Goal: Transaction & Acquisition: Download file/media

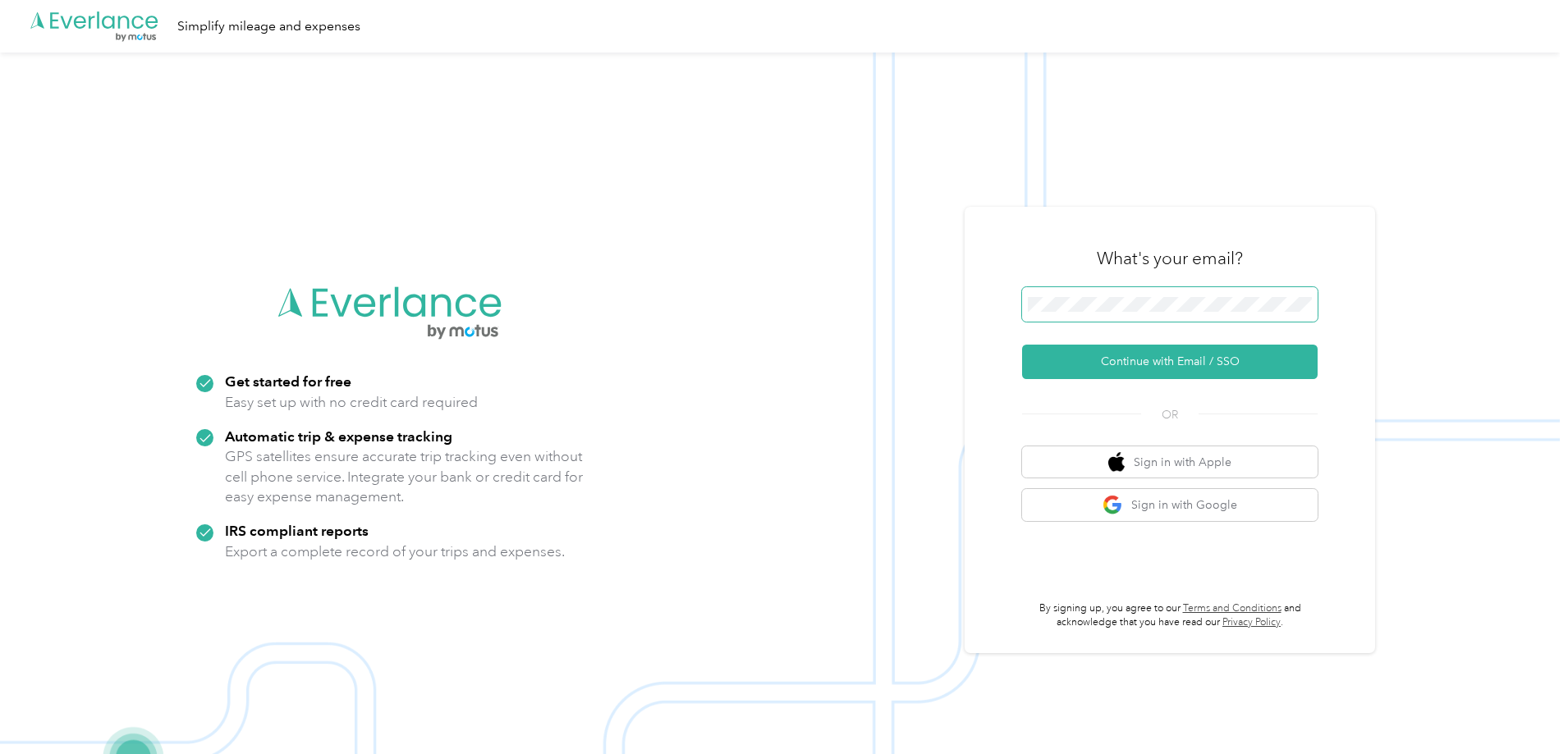
click at [1022, 344] on button "Continue with Email / SSO" at bounding box center [1170, 362] width 296 height 35
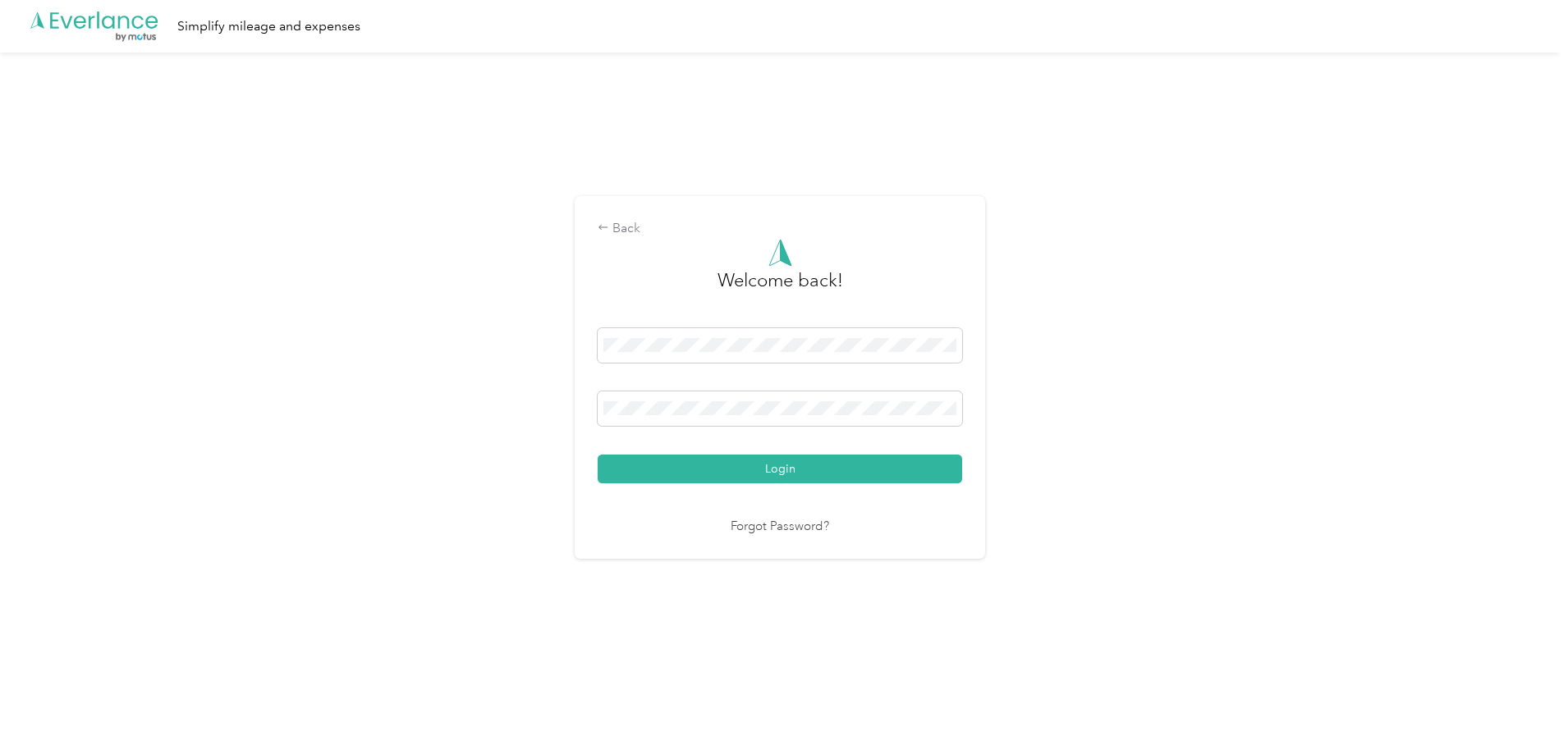
click at [598, 455] on button "Login" at bounding box center [780, 468] width 365 height 28
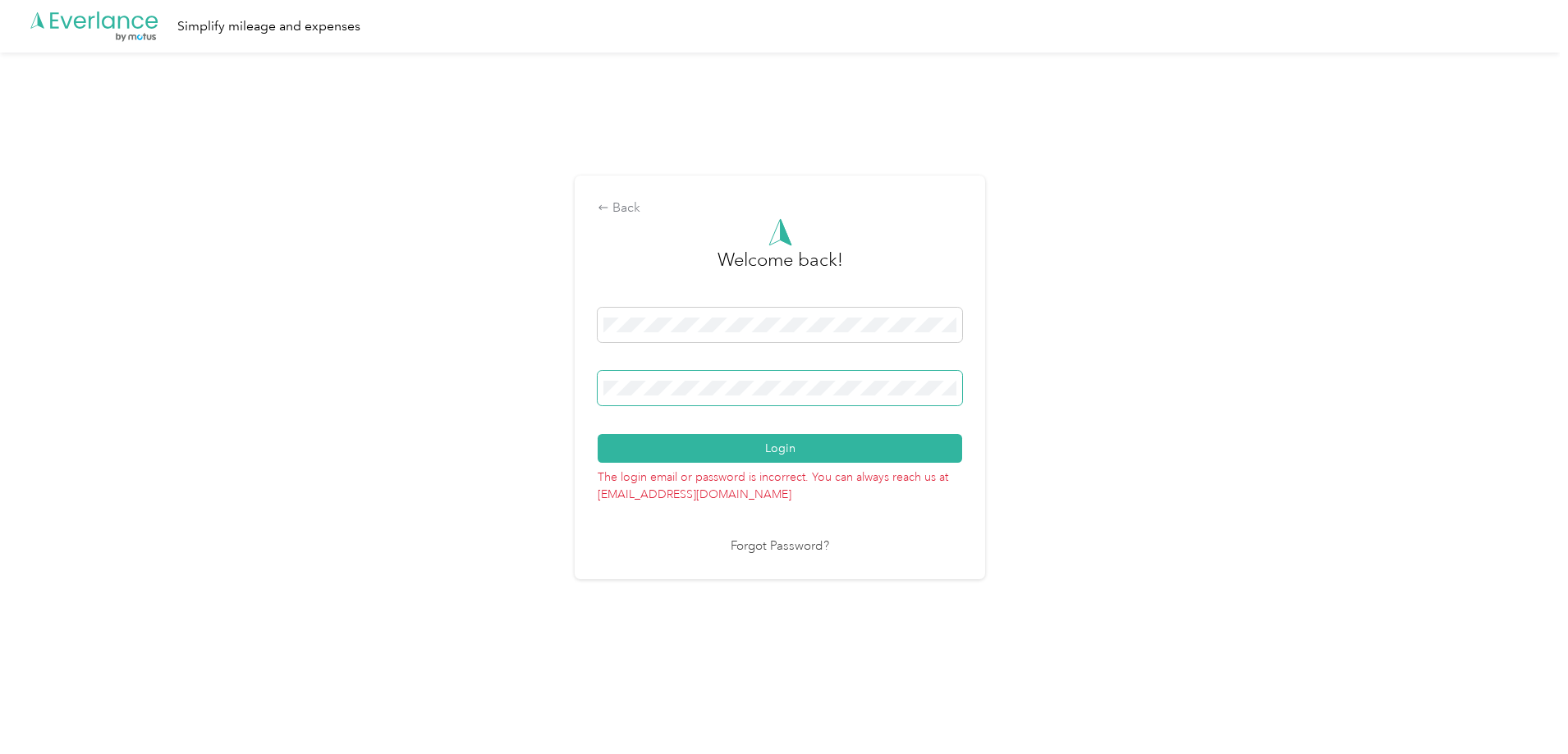
click at [598, 434] on button "Login" at bounding box center [780, 448] width 365 height 28
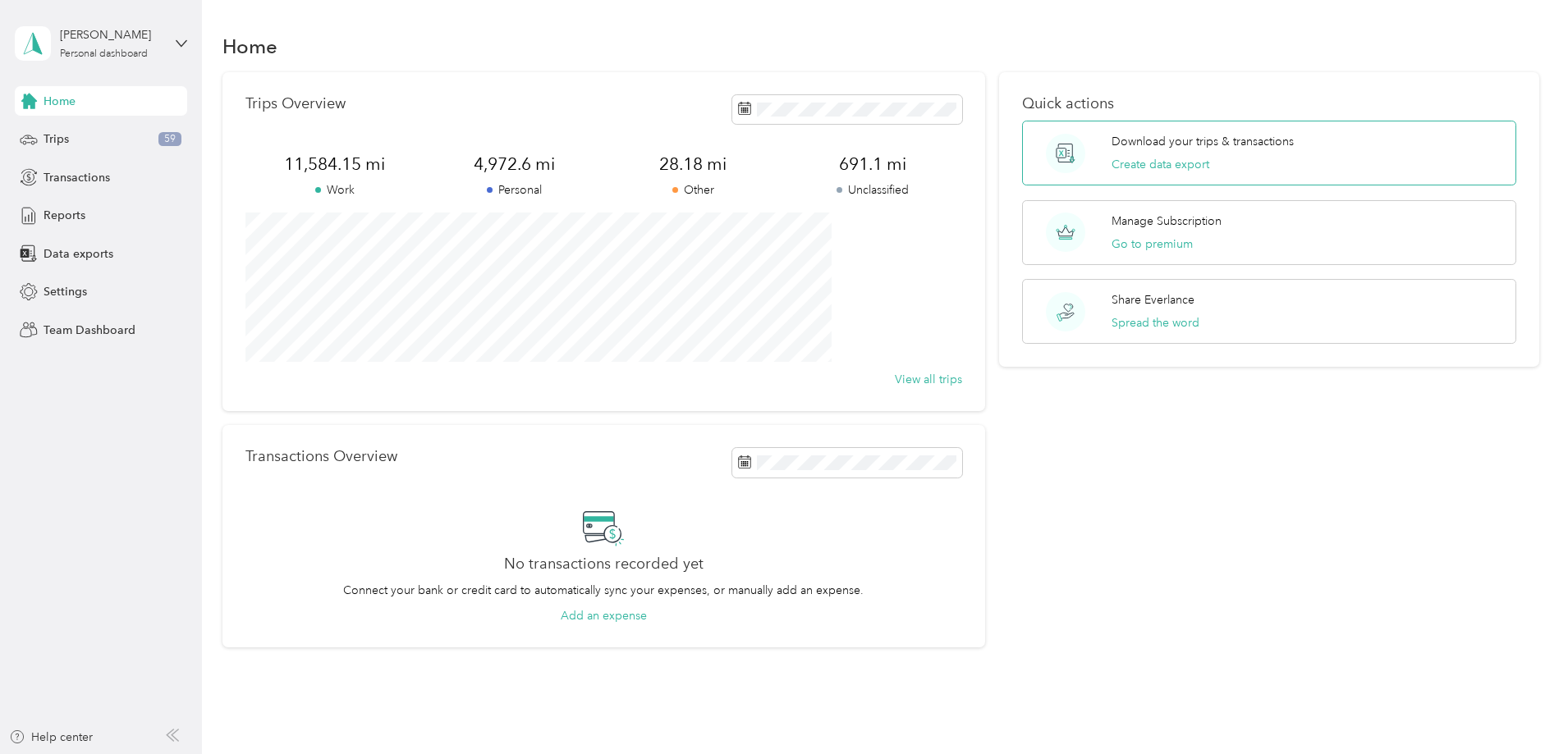
click at [1113, 150] on p "Download your trips & transactions" at bounding box center [1202, 141] width 182 height 17
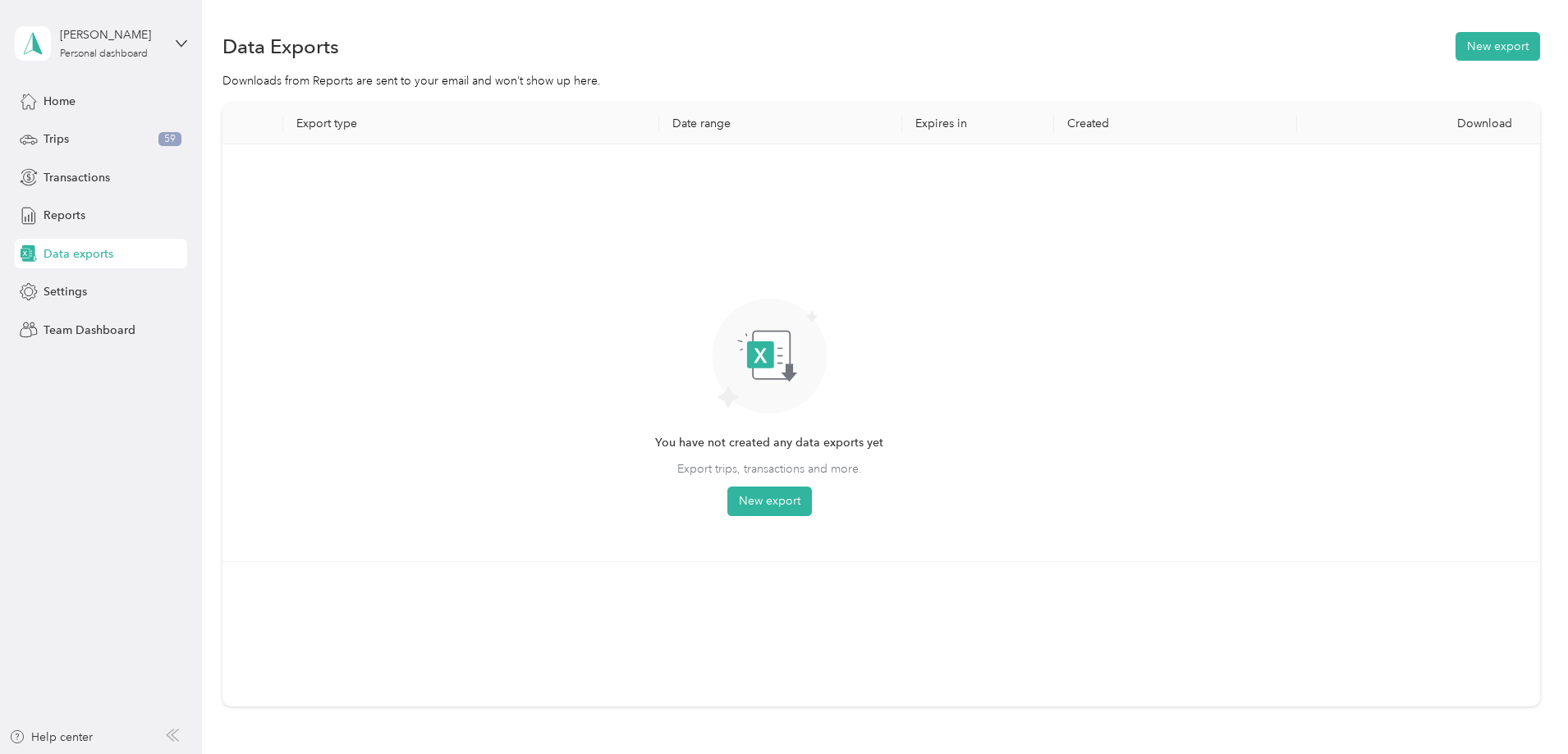
click at [1407, 30] on div "Data Exports New export" at bounding box center [881, 46] width 1317 height 35
click at [1456, 42] on button "New export" at bounding box center [1498, 46] width 85 height 28
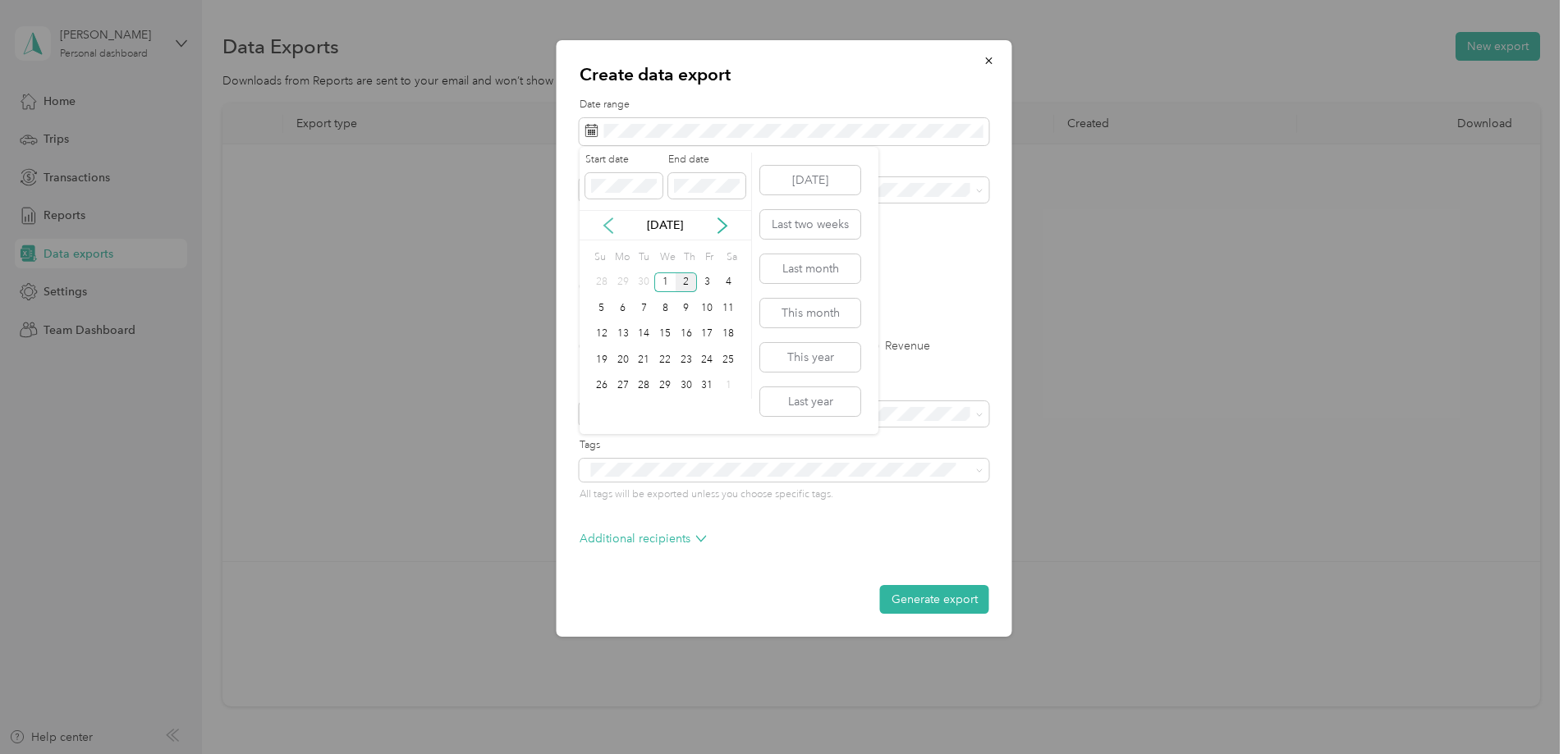
click at [610, 224] on icon at bounding box center [608, 226] width 17 height 17
click at [607, 226] on icon at bounding box center [608, 226] width 17 height 17
click at [619, 390] on div "25" at bounding box center [623, 386] width 21 height 20
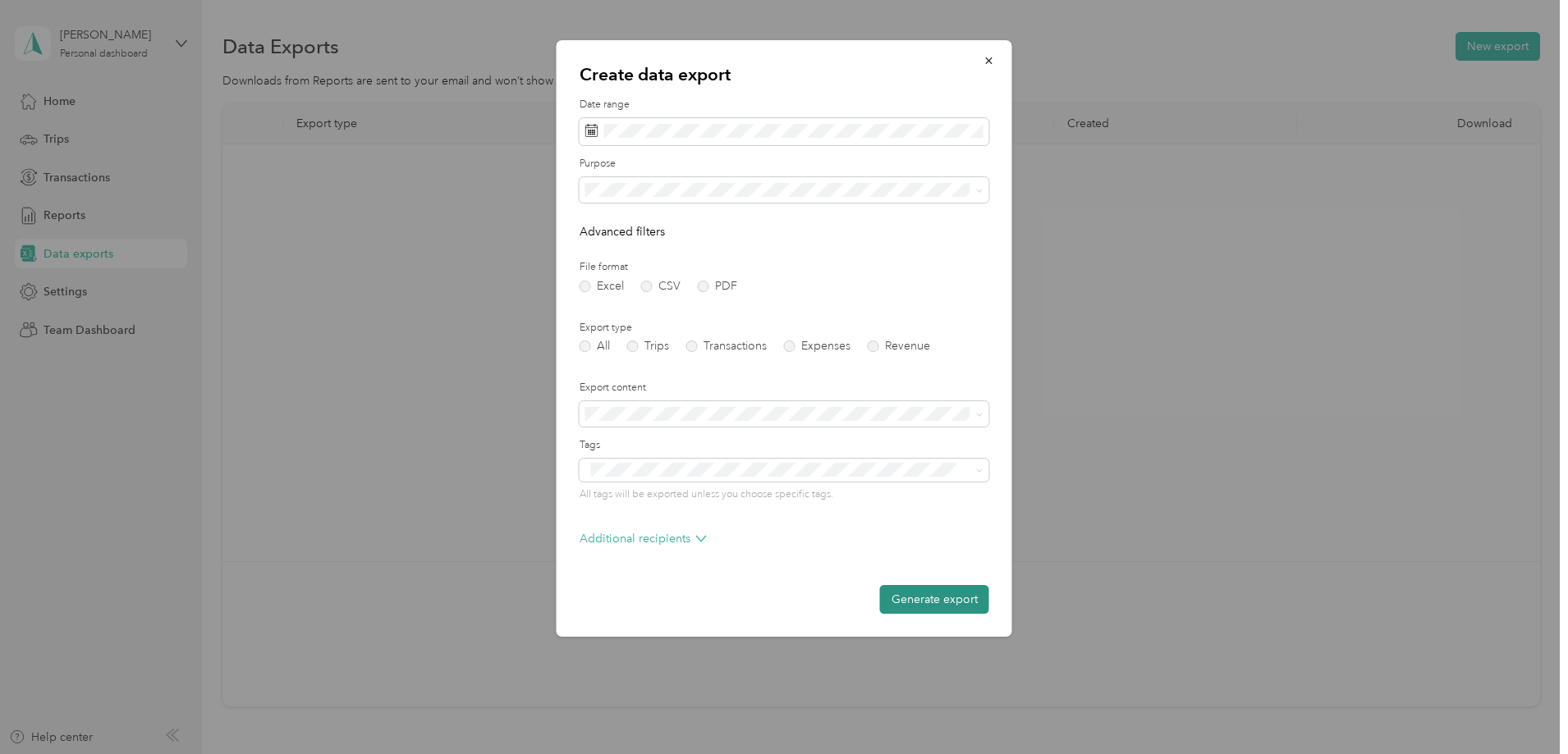
click at [913, 602] on button "Generate export" at bounding box center [934, 599] width 109 height 28
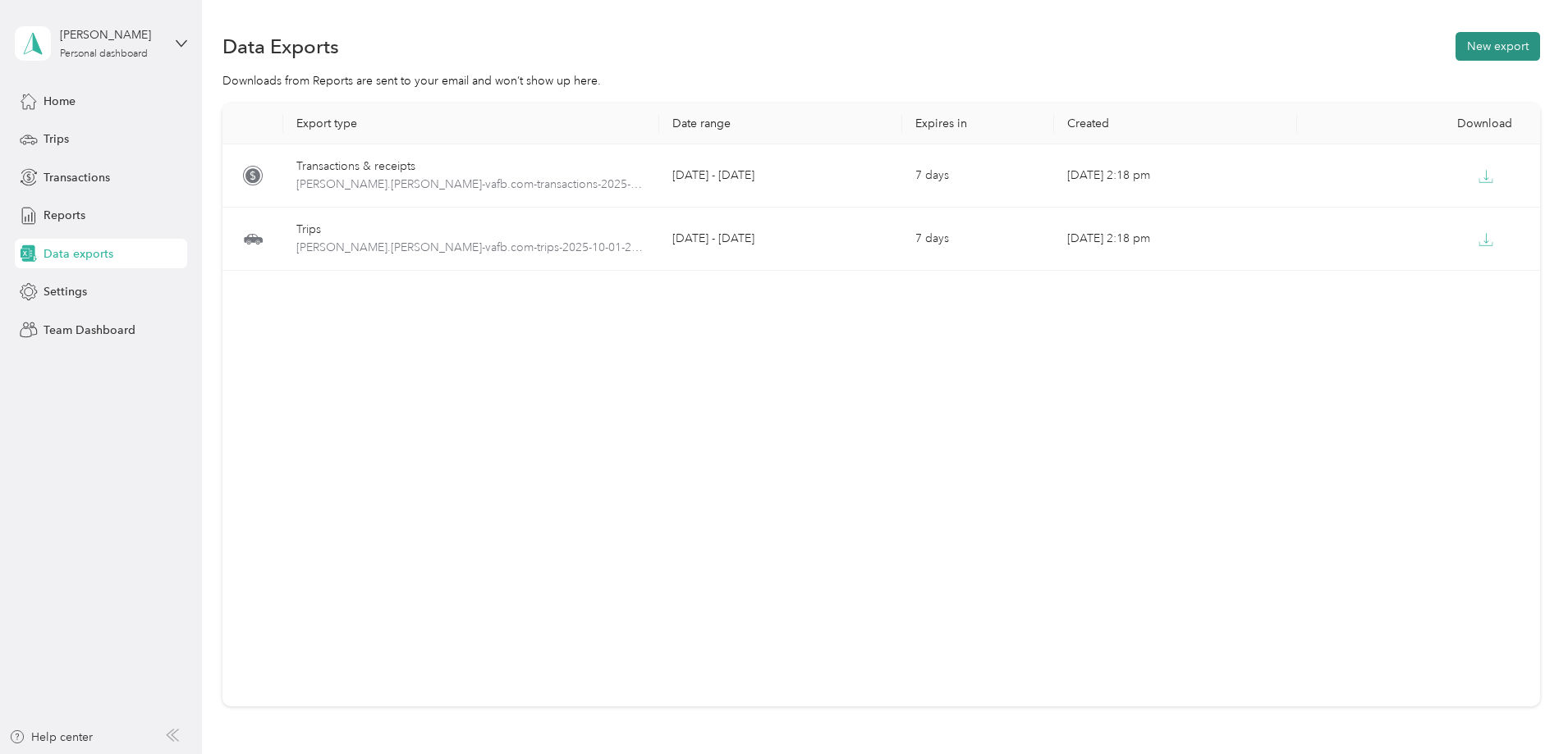
click at [1456, 45] on button "New export" at bounding box center [1498, 46] width 85 height 28
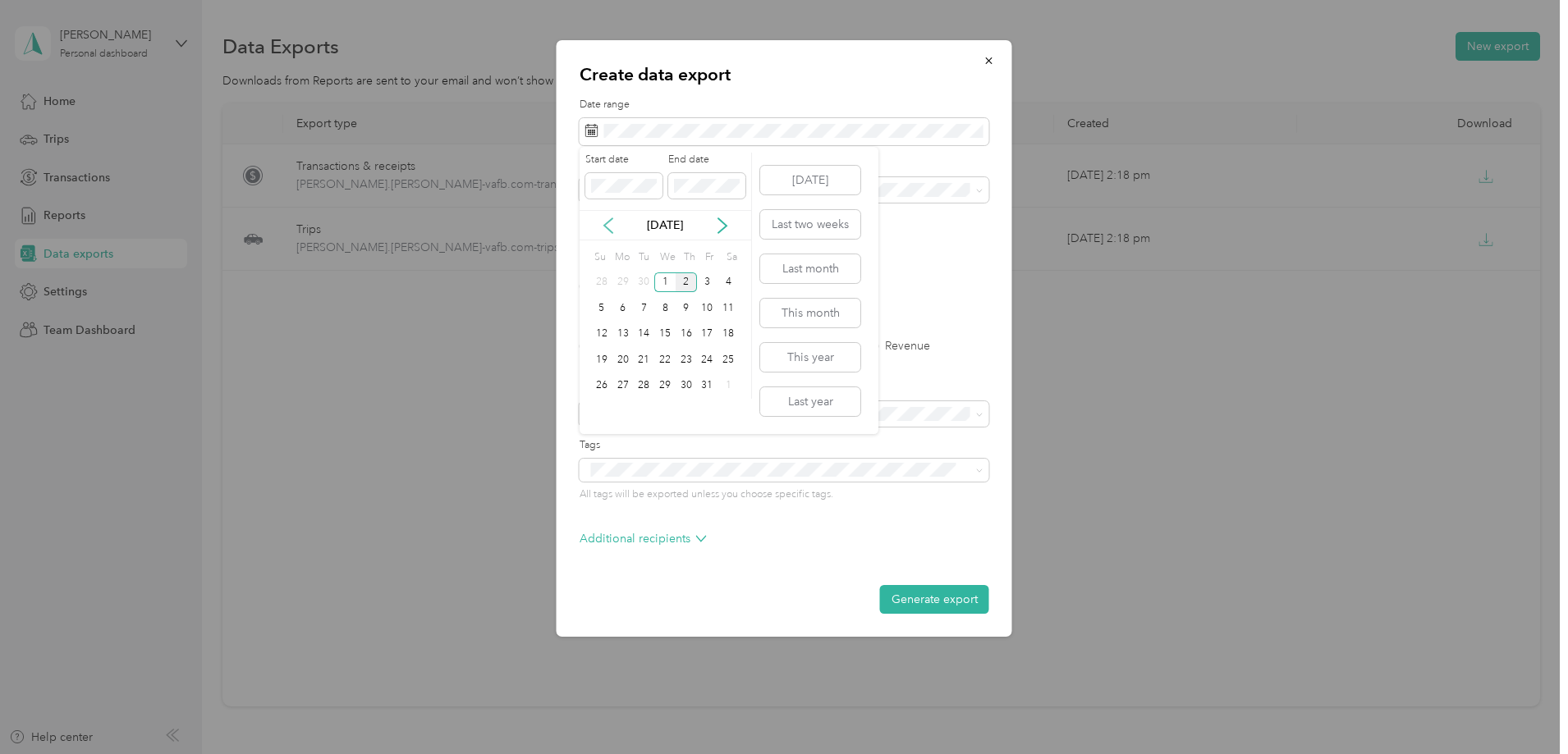
click at [606, 221] on icon at bounding box center [608, 226] width 17 height 17
click at [622, 385] on div "25" at bounding box center [623, 386] width 21 height 20
click at [724, 220] on icon at bounding box center [723, 226] width 17 height 17
click at [722, 221] on icon at bounding box center [722, 226] width 8 height 15
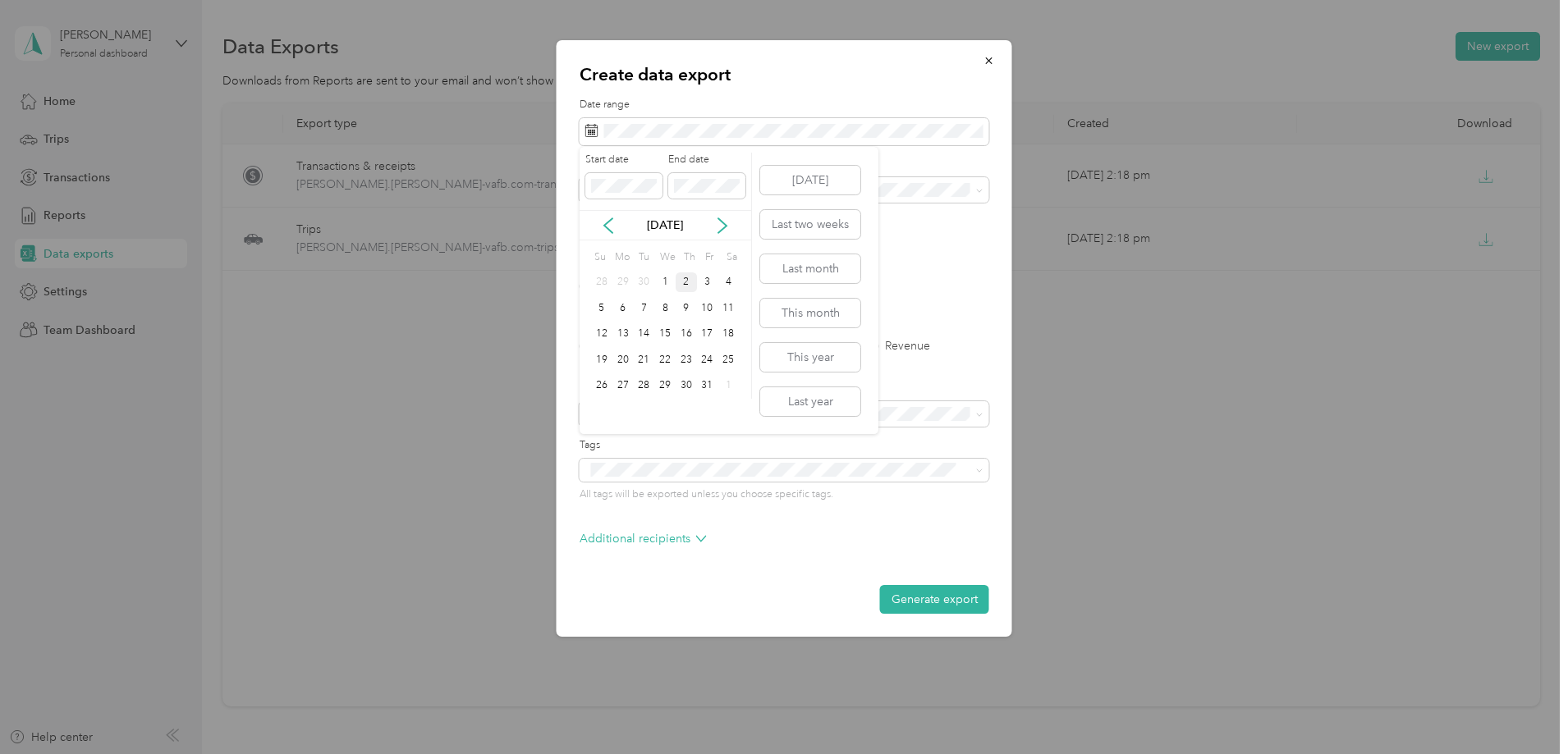
click at [688, 283] on div "2" at bounding box center [686, 283] width 21 height 20
click at [921, 602] on button "Generate export" at bounding box center [934, 599] width 109 height 28
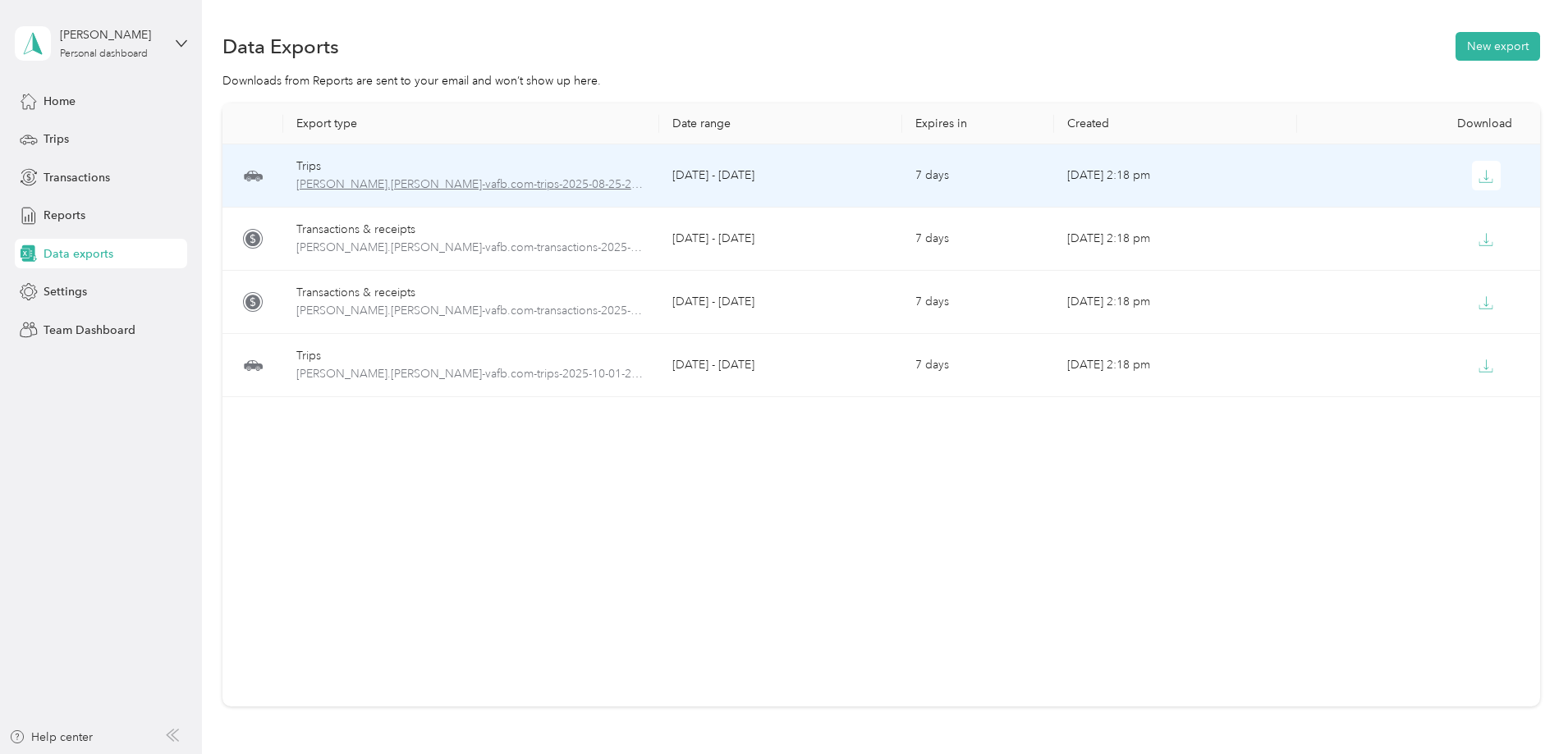
click at [482, 184] on span "[PERSON_NAME].[PERSON_NAME]-vafb.com-trips-2025-08-25-2025-10-02.xlsx" at bounding box center [471, 185] width 350 height 18
click at [1479, 181] on icon "button" at bounding box center [1486, 176] width 15 height 15
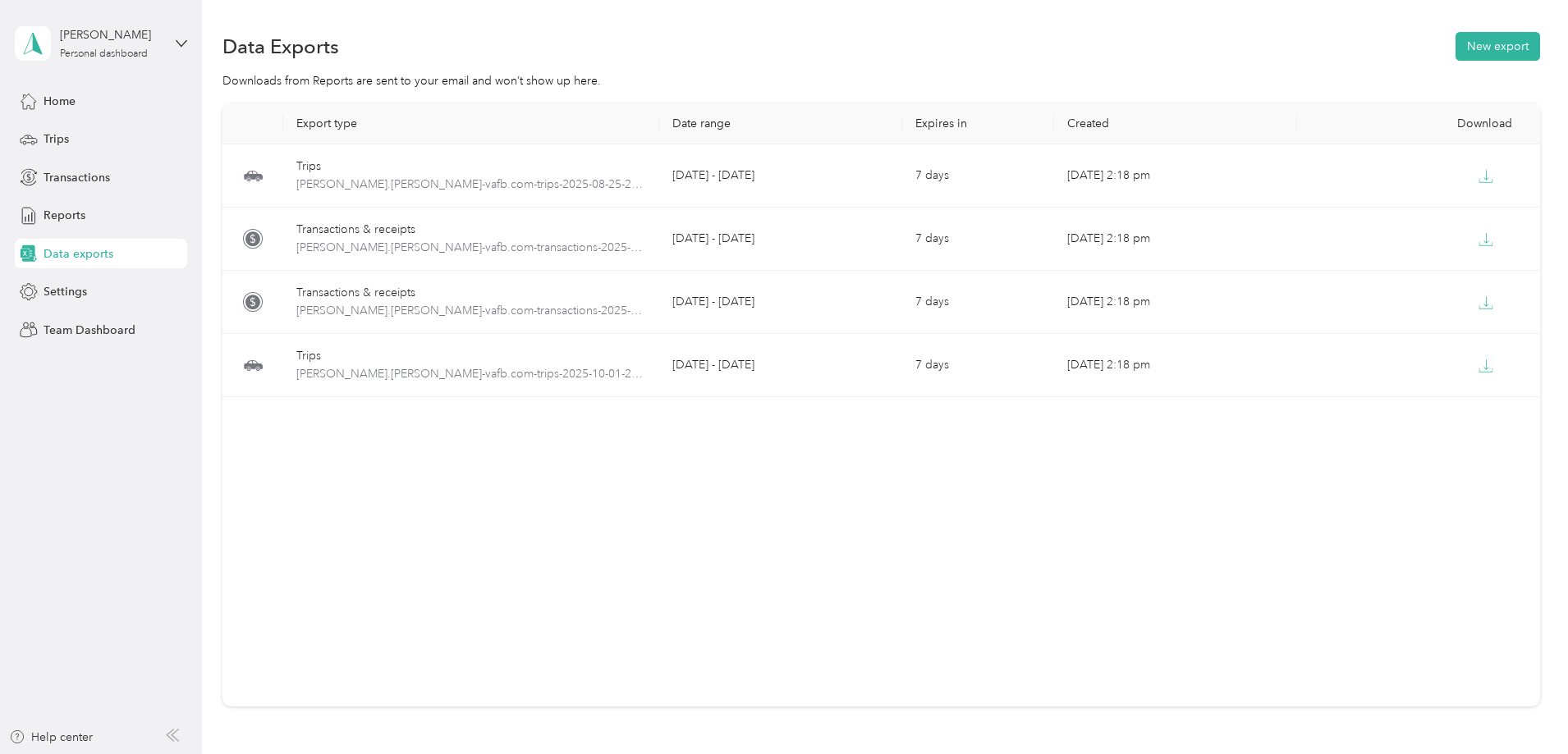
click at [1292, 490] on div "Export type Date range Expires in Created Download Trips [PERSON_NAME].[PERSON_…" at bounding box center [881, 405] width 1317 height 603
